Goal: Task Accomplishment & Management: Manage account settings

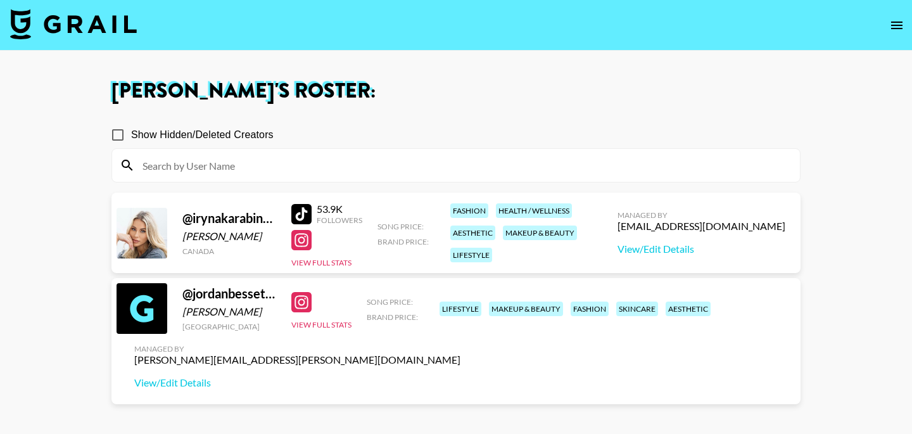
scroll to position [12, 0]
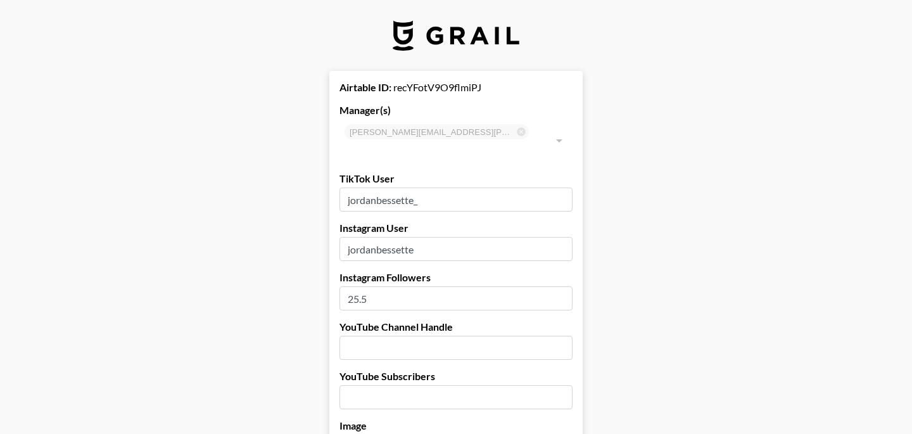
select select "USD"
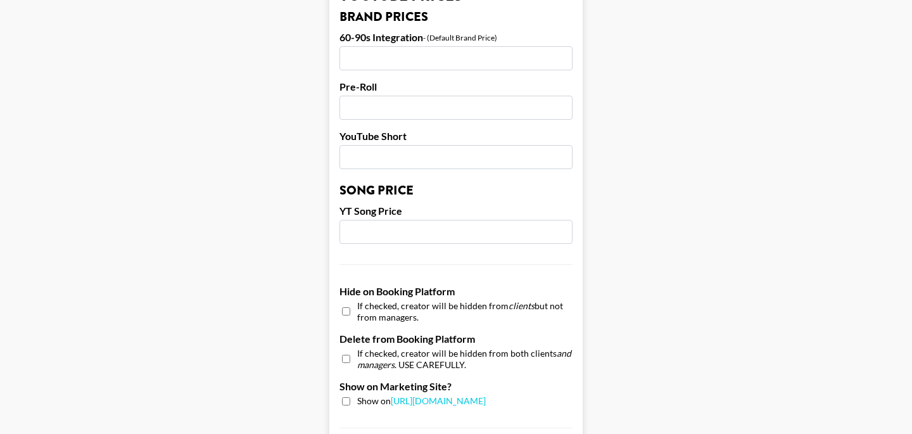
scroll to position [1044, 0]
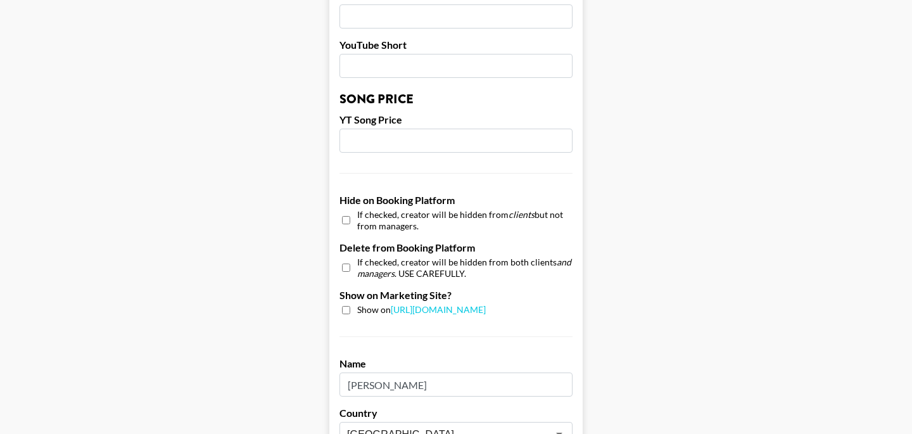
click at [346, 306] on input "checkbox" at bounding box center [346, 310] width 8 height 8
checkbox input "true"
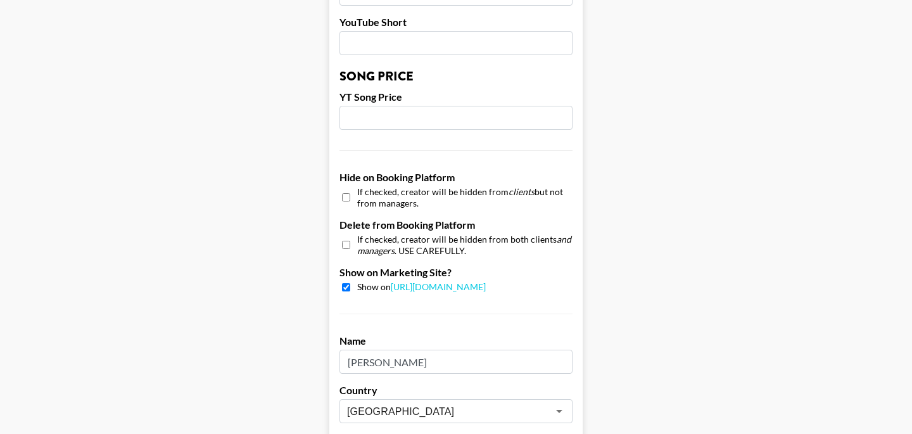
scroll to position [1285, 0]
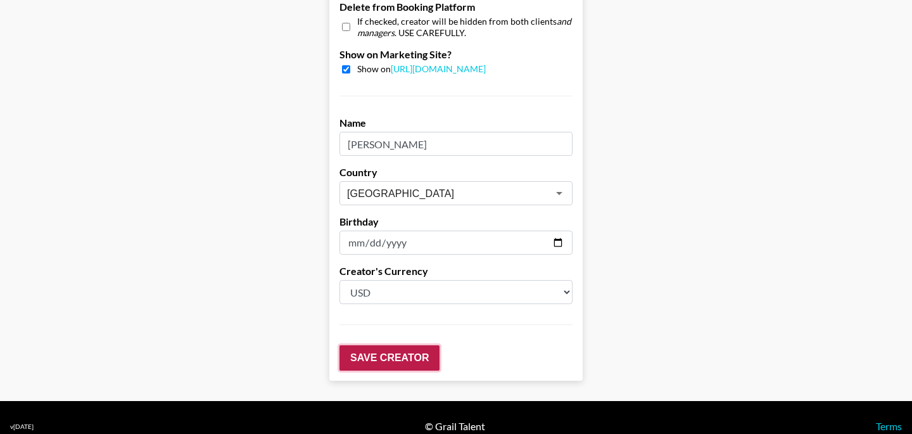
click at [410, 345] on input "Save Creator" at bounding box center [390, 357] width 100 height 25
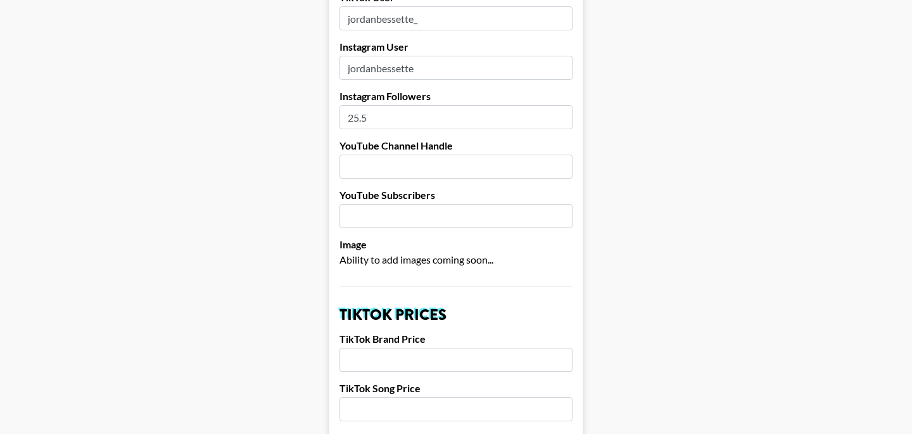
scroll to position [179, 0]
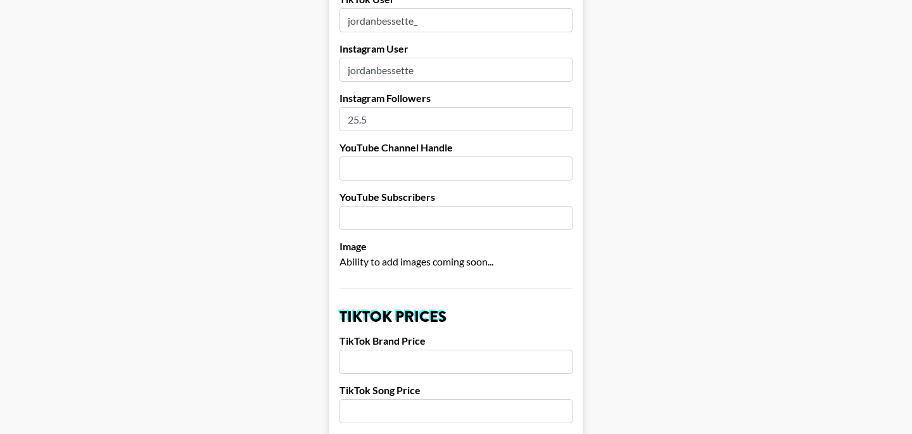
click at [373, 107] on input "25.5" at bounding box center [456, 119] width 233 height 24
click at [371, 107] on input "25.5" at bounding box center [456, 119] width 233 height 24
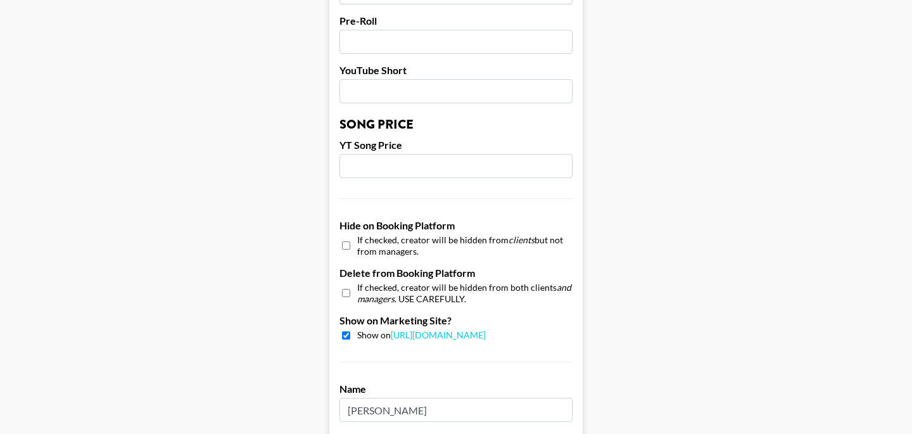
scroll to position [1285, 0]
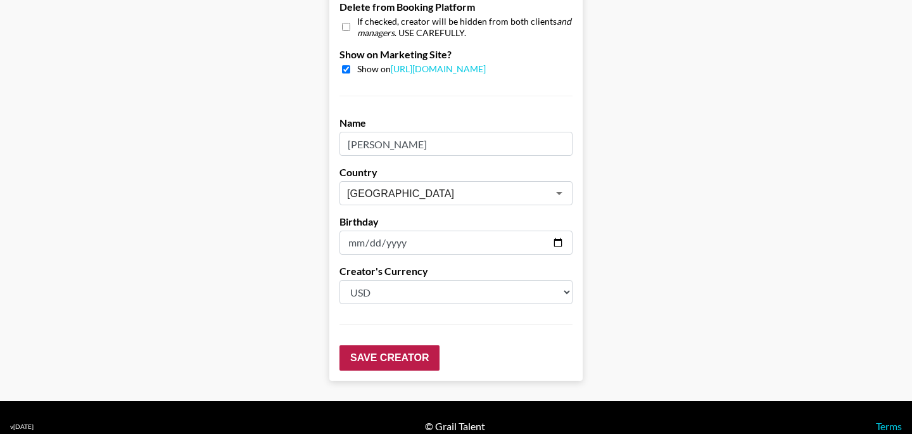
type input "25"
click at [420, 345] on input "Save Creator" at bounding box center [390, 357] width 100 height 25
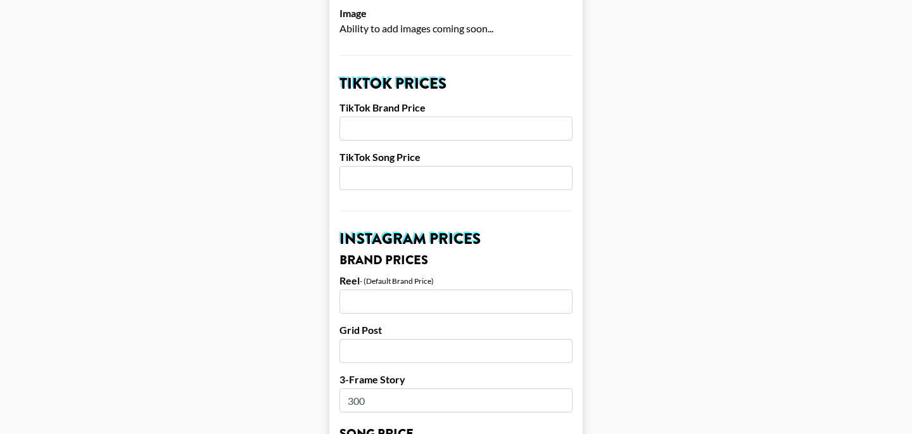
scroll to position [412, 0]
click at [402, 117] on input "number" at bounding box center [456, 129] width 233 height 24
type input "800"
click at [412, 167] on input "number" at bounding box center [456, 179] width 233 height 24
type input "800"
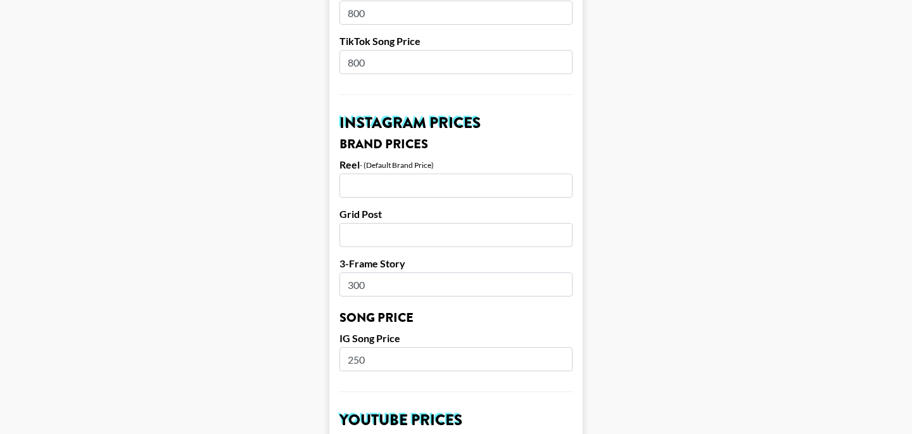
scroll to position [535, 0]
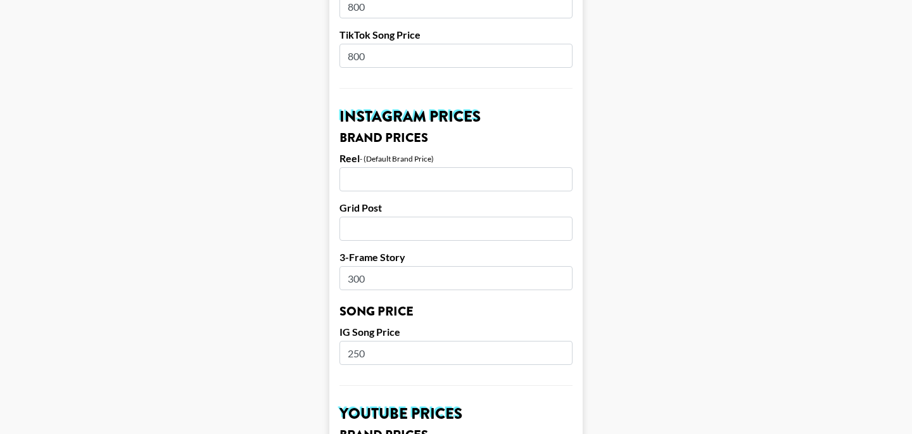
click at [371, 167] on input "number" at bounding box center [456, 179] width 233 height 24
click at [374, 167] on input "100" at bounding box center [456, 179] width 233 height 24
type input "1000"
click at [369, 217] on input "number" at bounding box center [456, 229] width 233 height 24
type input "1000"
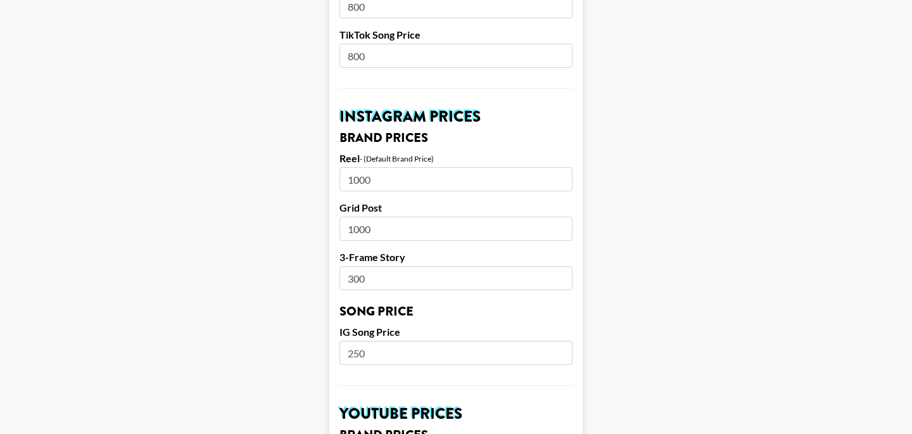
scroll to position [591, 0]
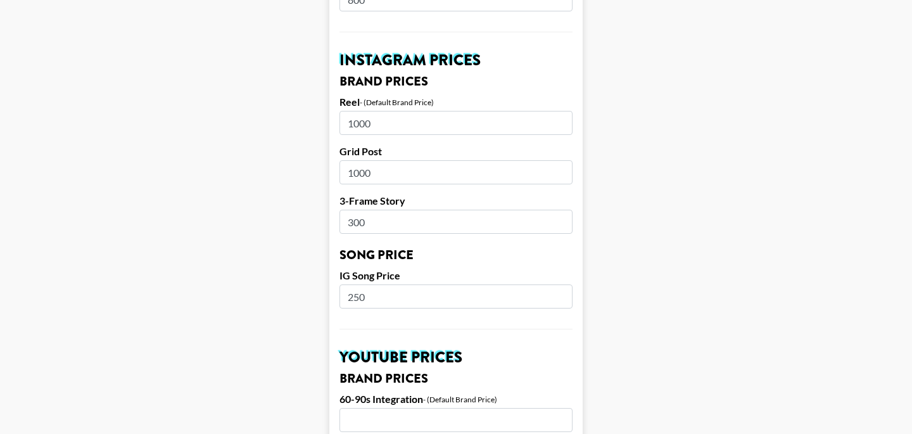
click at [376, 284] on input "250" at bounding box center [456, 296] width 233 height 24
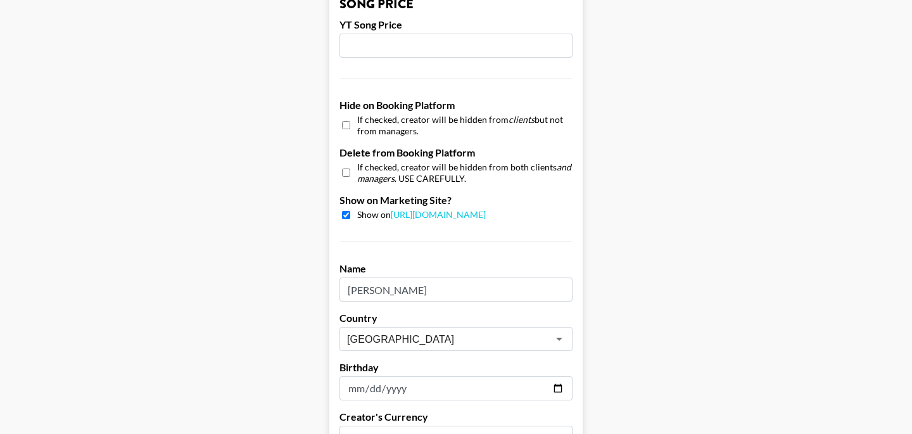
scroll to position [1285, 0]
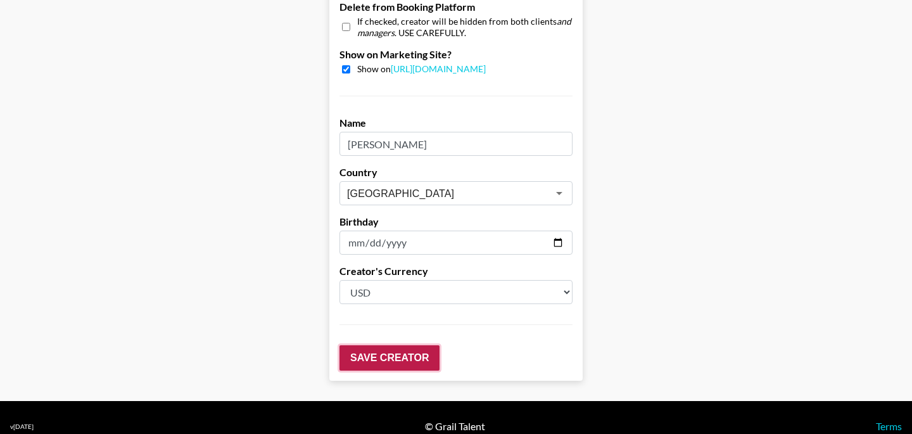
click at [393, 345] on input "Save Creator" at bounding box center [390, 357] width 100 height 25
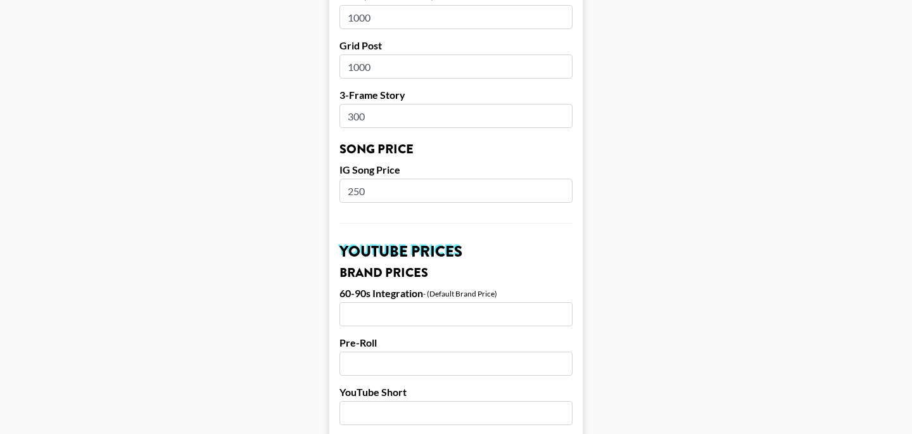
scroll to position [1325, 0]
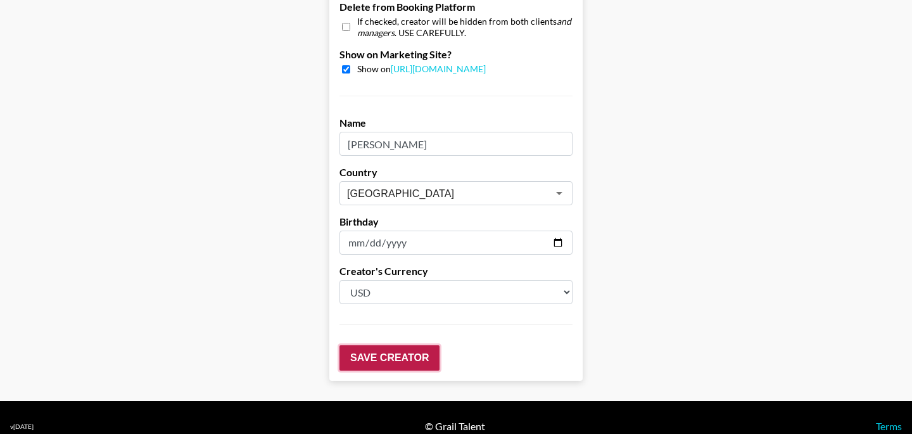
click at [396, 345] on input "Save Creator" at bounding box center [390, 357] width 100 height 25
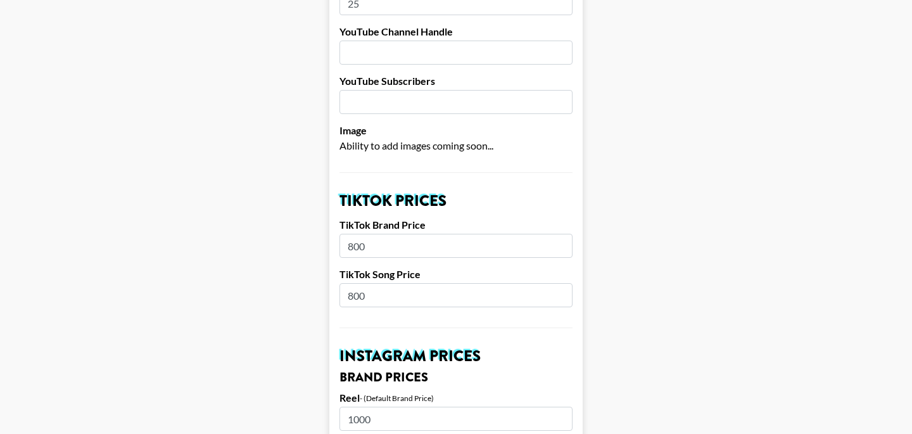
scroll to position [336, 0]
click at [428, 139] on span "Ability to add images coming soon..." at bounding box center [417, 145] width 154 height 12
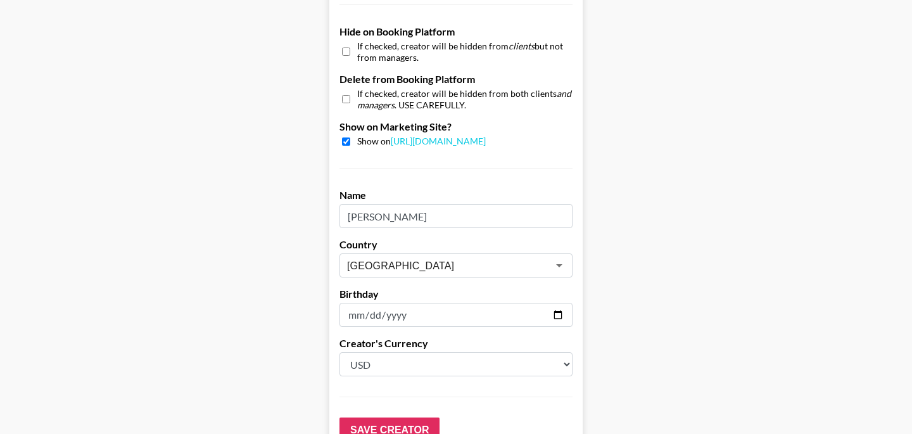
scroll to position [1325, 0]
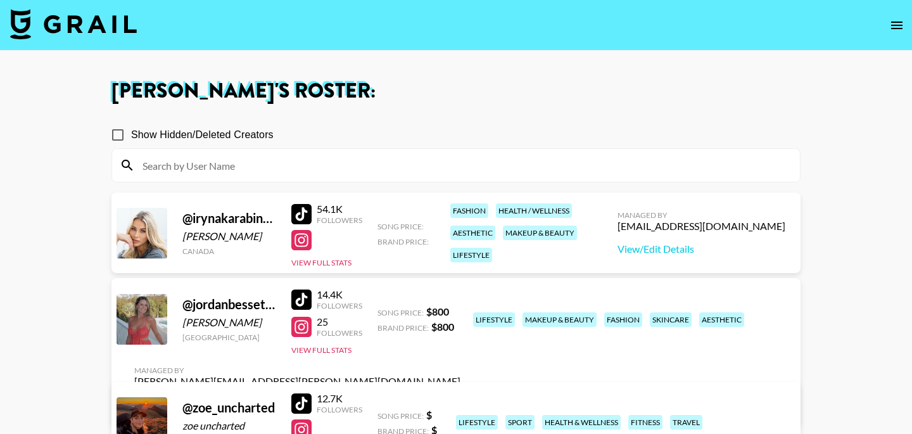
scroll to position [115, 0]
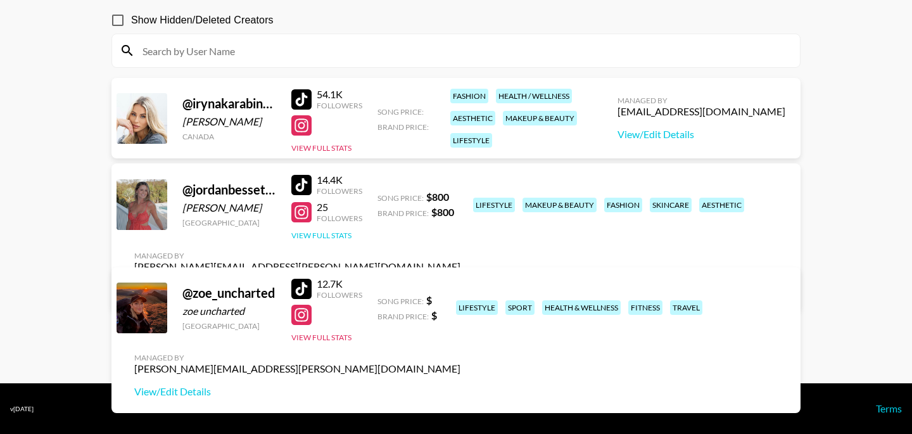
click at [314, 240] on button "View Full Stats" at bounding box center [321, 236] width 60 height 10
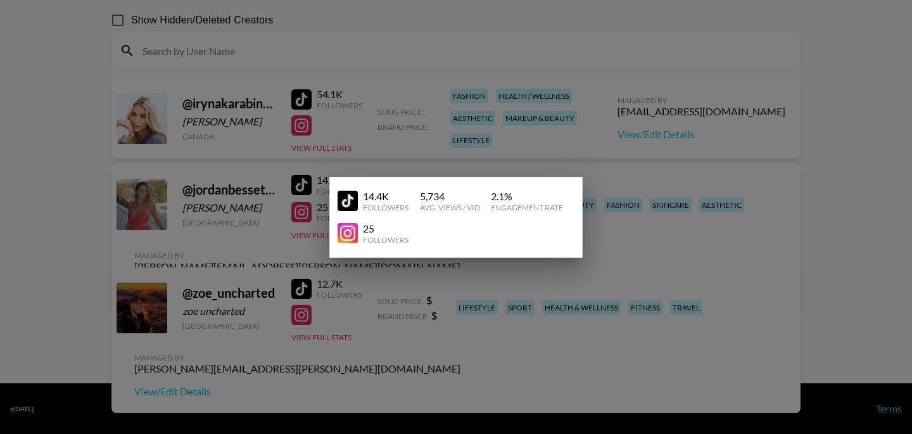
click at [430, 271] on div at bounding box center [456, 217] width 912 height 434
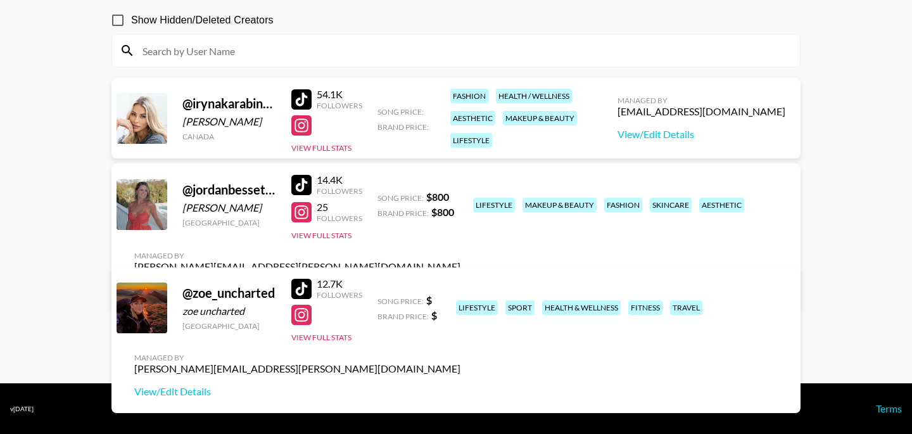
click at [461, 283] on link "View/Edit Details" at bounding box center [297, 289] width 326 height 13
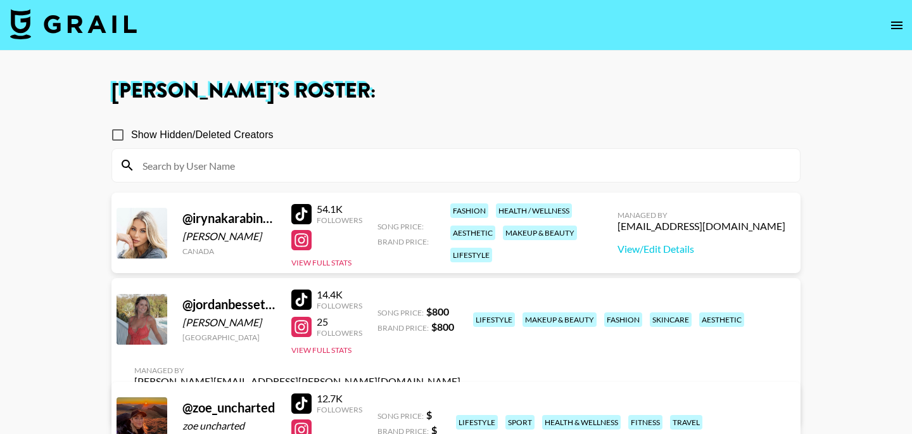
click at [898, 25] on icon "open drawer" at bounding box center [896, 26] width 11 height 8
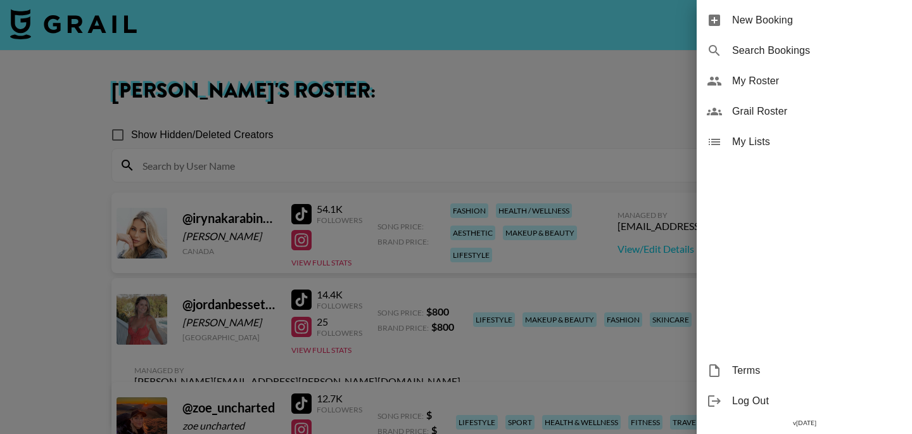
click at [767, 114] on span "Grail Roster" at bounding box center [817, 111] width 170 height 15
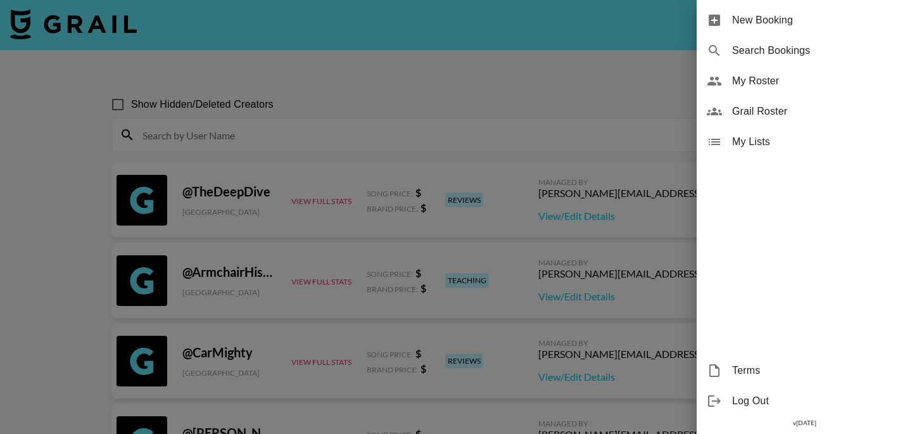
click at [367, 110] on div at bounding box center [456, 217] width 912 height 434
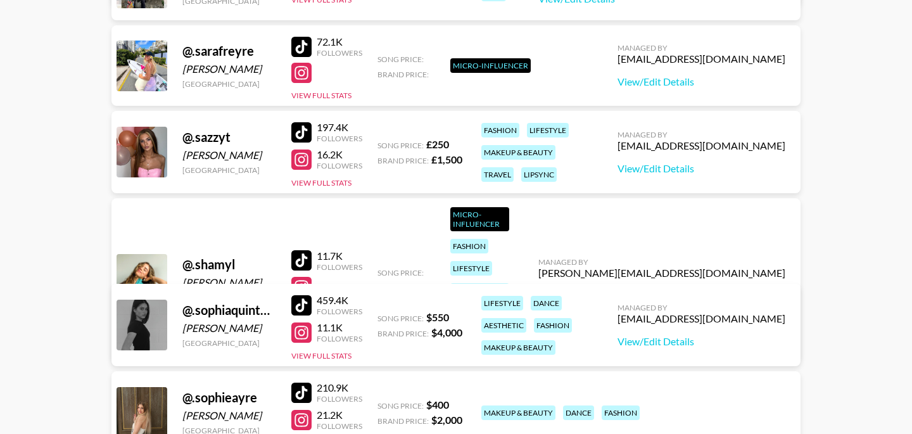
scroll to position [3456, 0]
click at [333, 304] on button "View Full Stats" at bounding box center [321, 309] width 60 height 10
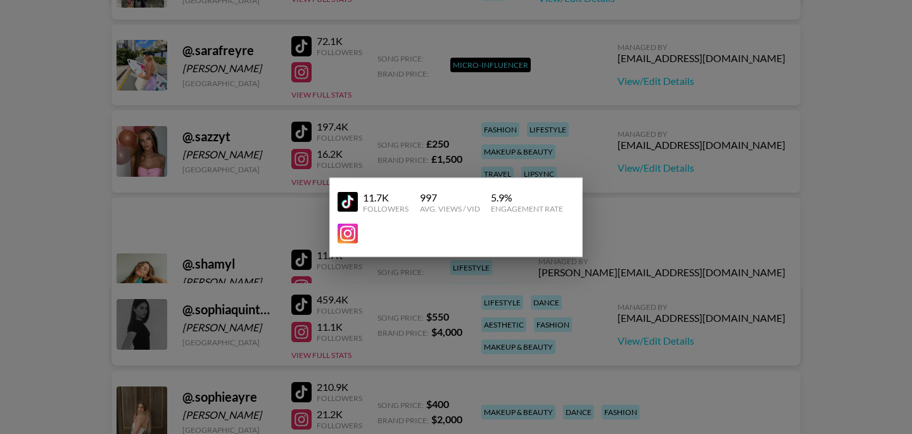
click at [435, 272] on div at bounding box center [456, 217] width 912 height 434
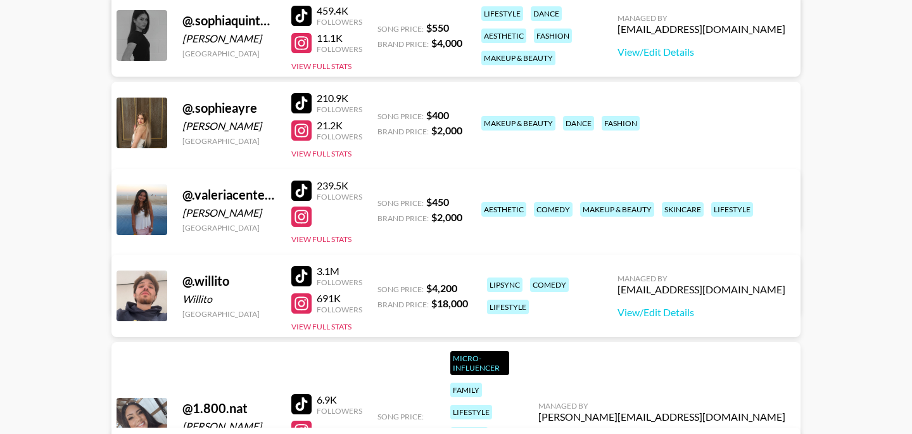
scroll to position [3746, 0]
click at [418, 124] on div "Brand Price: $ 2,000" at bounding box center [420, 130] width 85 height 13
click at [345, 155] on button "View Full Stats" at bounding box center [321, 153] width 60 height 10
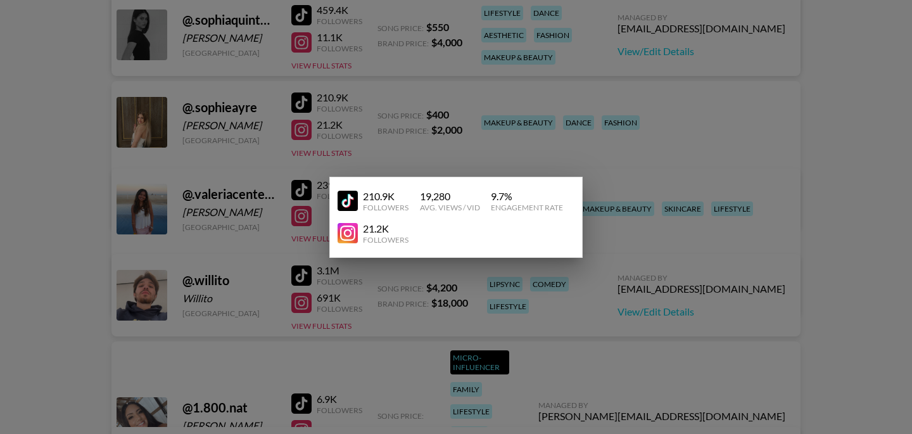
click at [646, 210] on div at bounding box center [456, 217] width 912 height 434
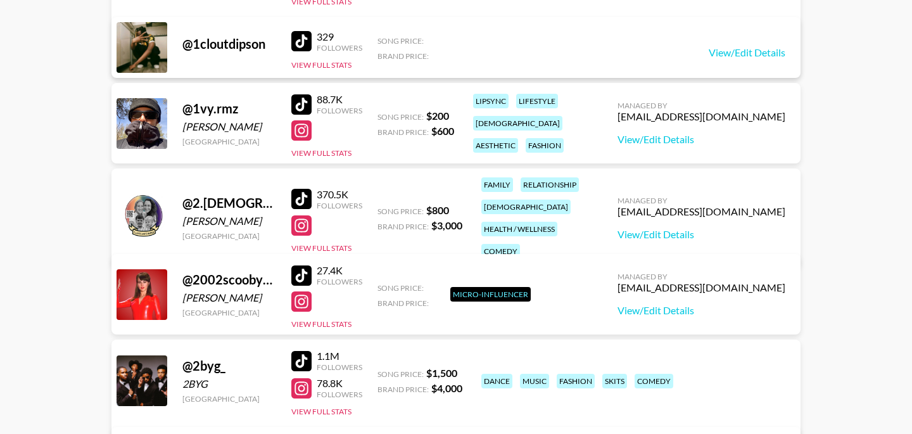
scroll to position [4842, 0]
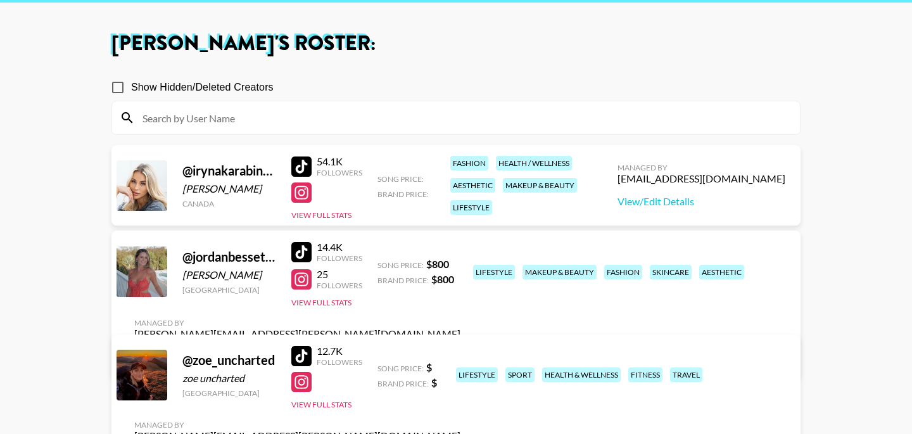
scroll to position [65, 0]
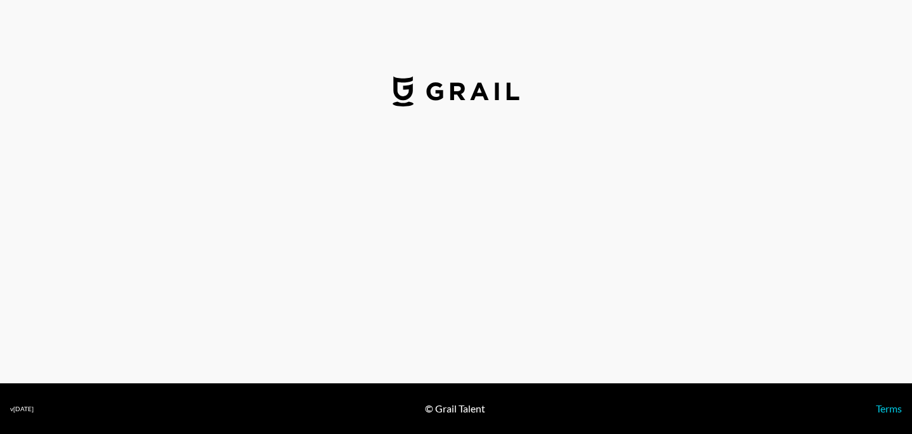
select select "USD"
